Goal: Transaction & Acquisition: Purchase product/service

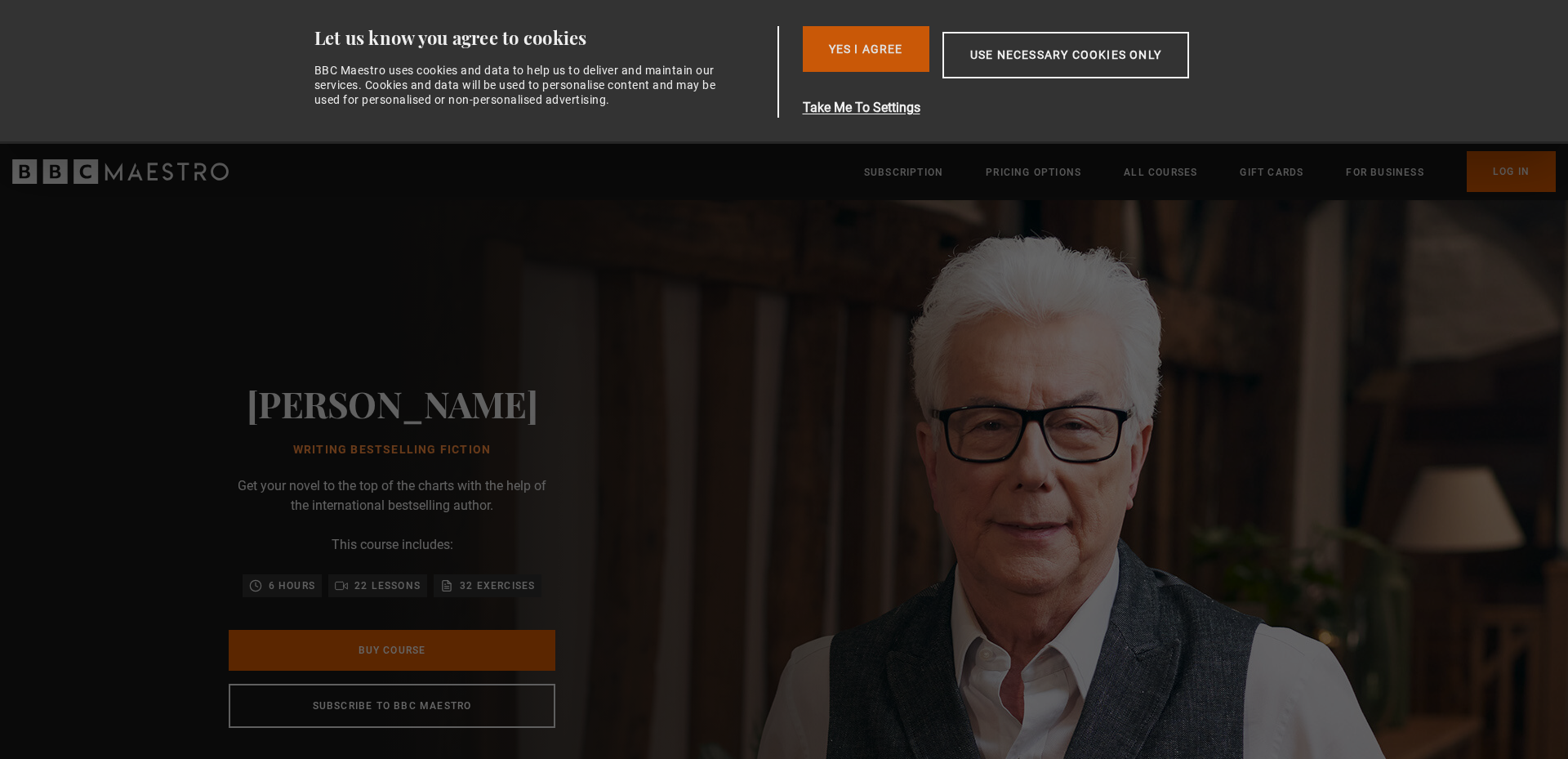
click at [878, 58] on button "Yes I Agree" at bounding box center [865, 48] width 127 height 46
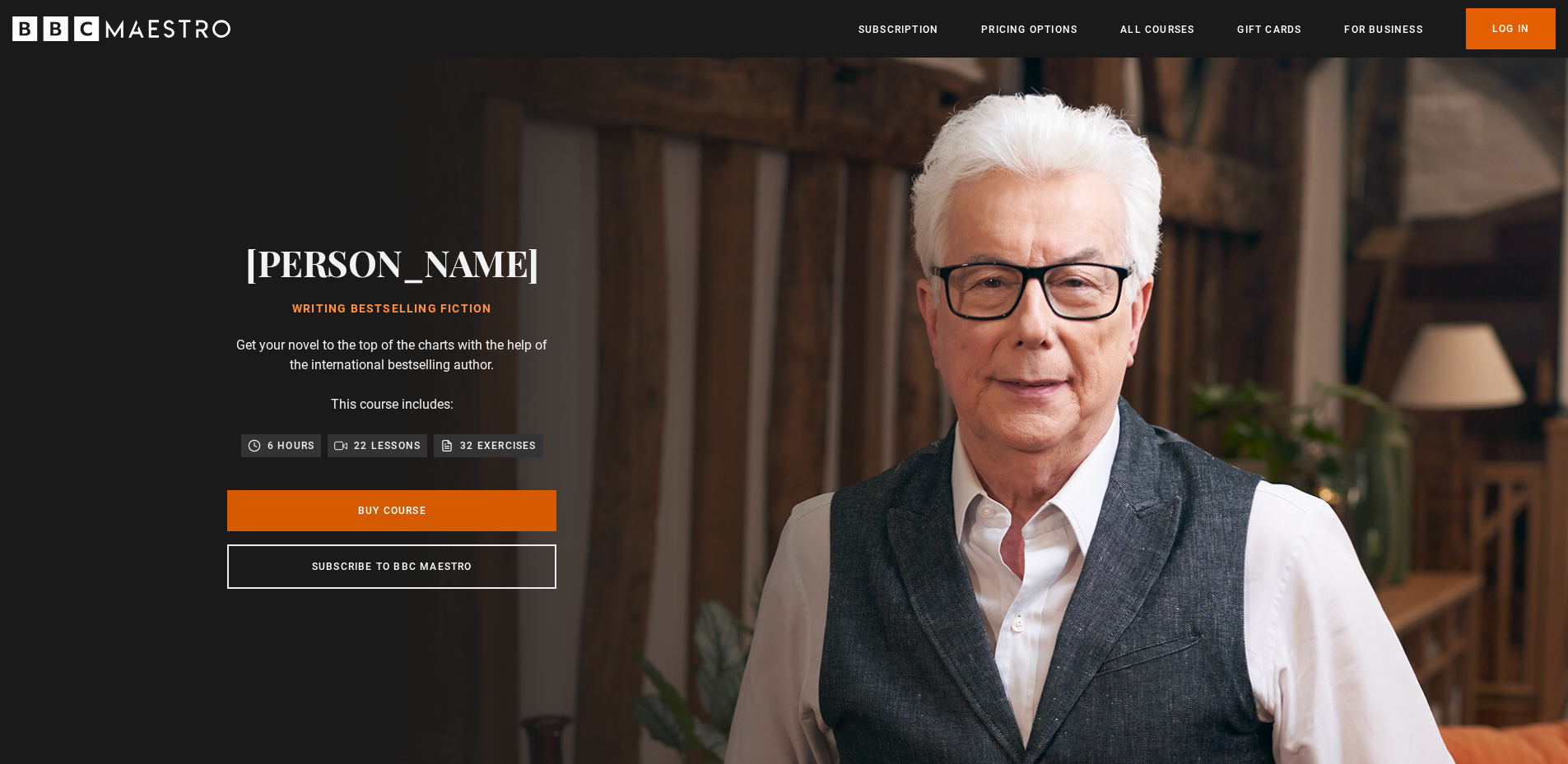
click at [511, 518] on link "Buy Course" at bounding box center [391, 510] width 329 height 41
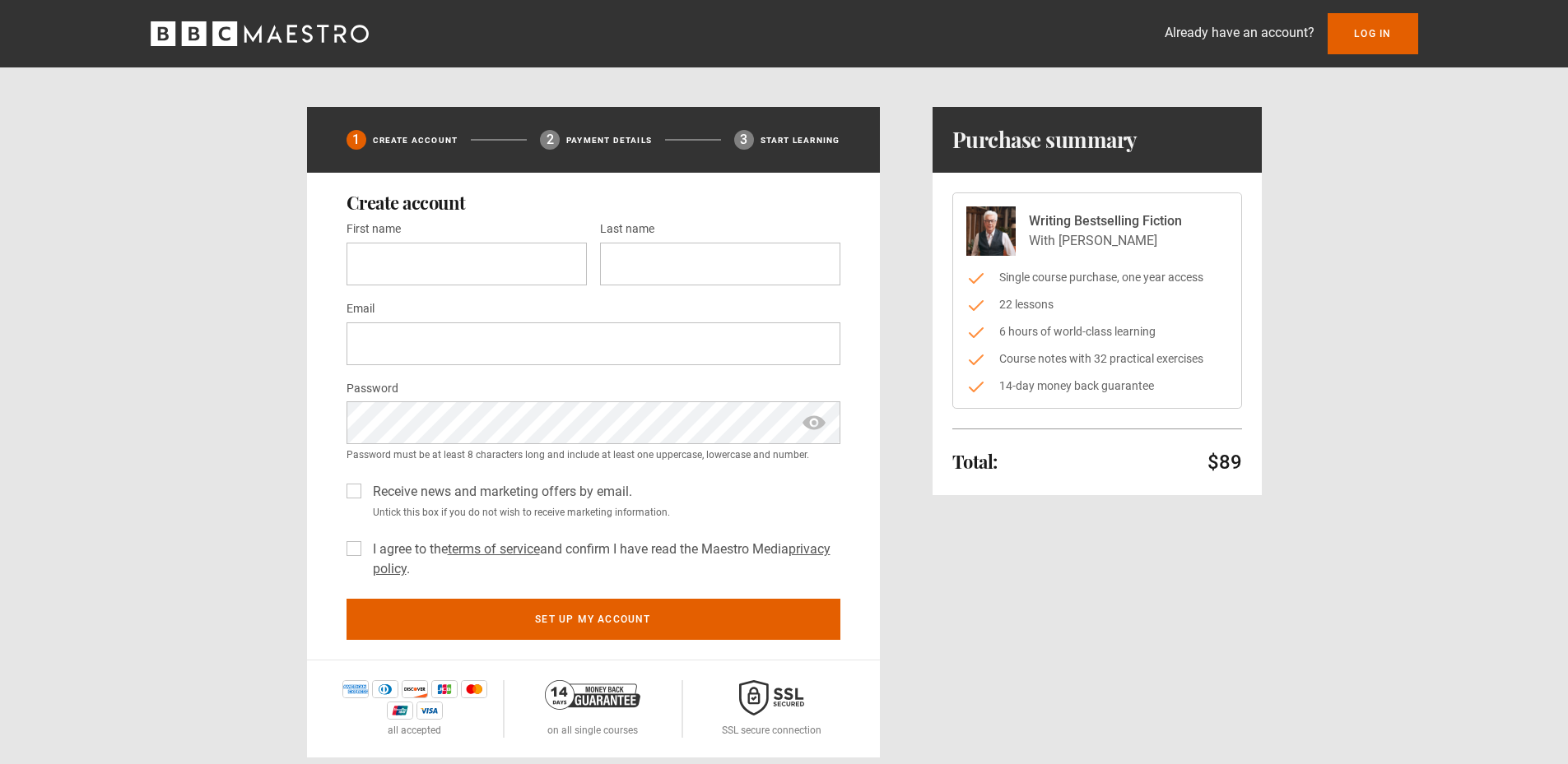
drag, startPoint x: 1119, startPoint y: 244, endPoint x: 1031, endPoint y: 220, distance: 91.2
click at [1031, 220] on div "Writing Bestselling Fiction With Ken Follett" at bounding box center [1105, 232] width 153 height 40
